Goal: Task Accomplishment & Management: Complete application form

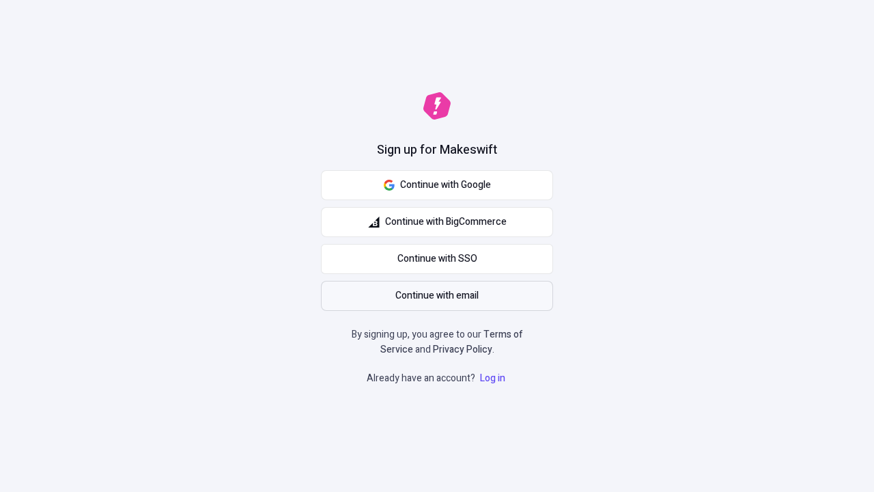
click at [437, 296] on span "Continue with email" at bounding box center [436, 295] width 83 height 15
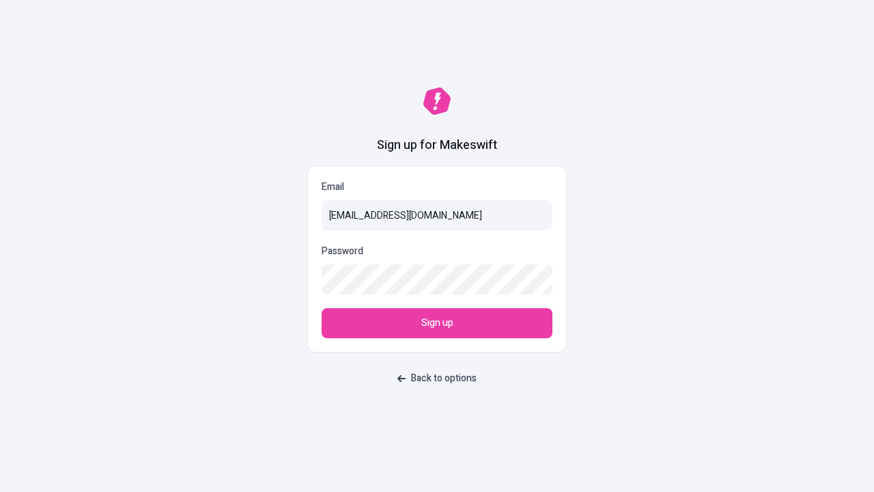
type input "[EMAIL_ADDRESS][DOMAIN_NAME]"
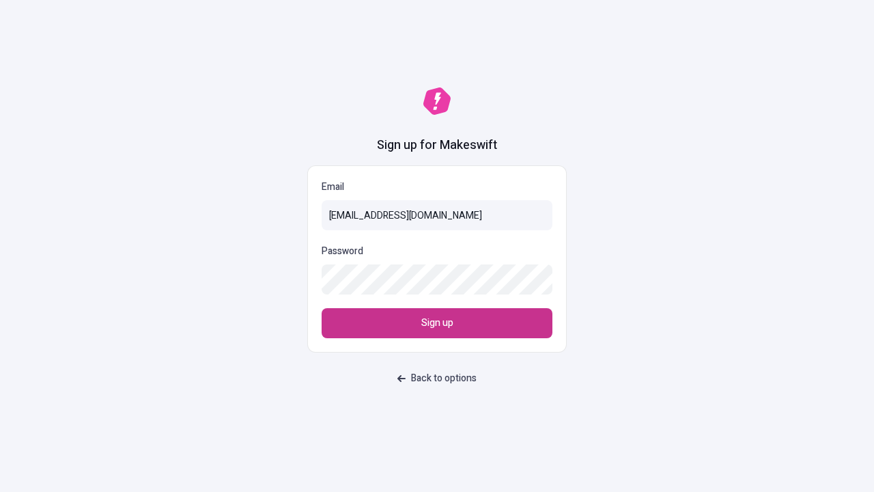
click at [437, 323] on span "Sign up" at bounding box center [437, 322] width 32 height 15
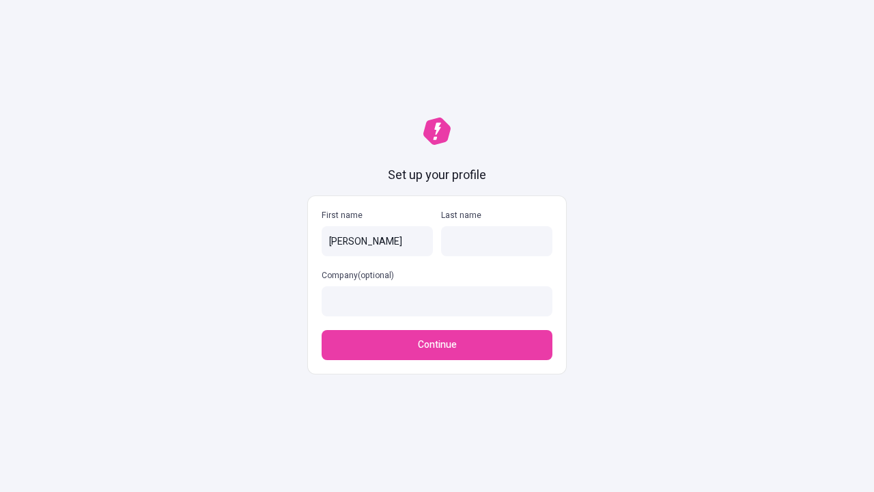
type input "[PERSON_NAME]"
type input "MacGyver"
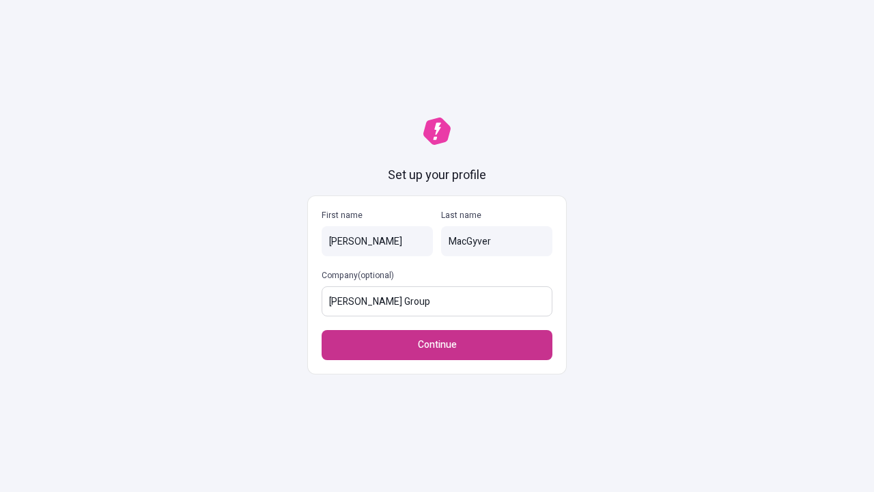
type input "[PERSON_NAME] Group"
click at [437, 337] on span "Continue" at bounding box center [437, 344] width 39 height 15
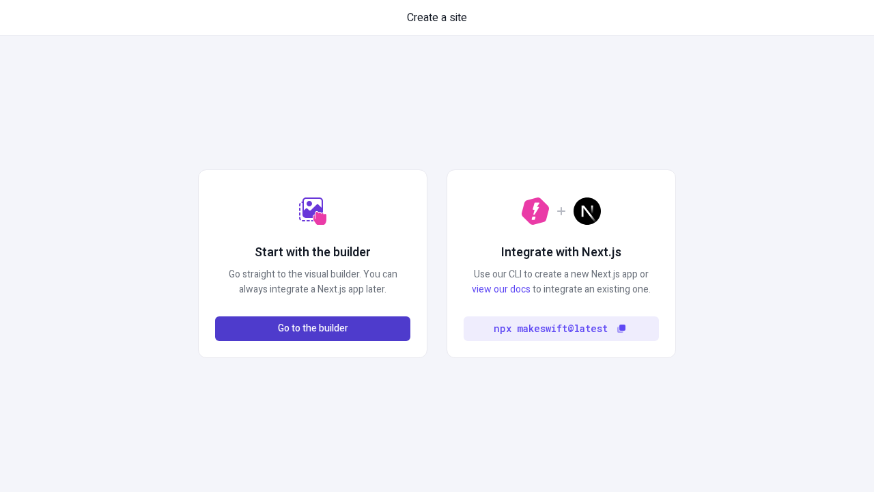
click at [313, 328] on span "Go to the builder" at bounding box center [313, 328] width 70 height 15
